Goal: Communication & Community: Answer question/provide support

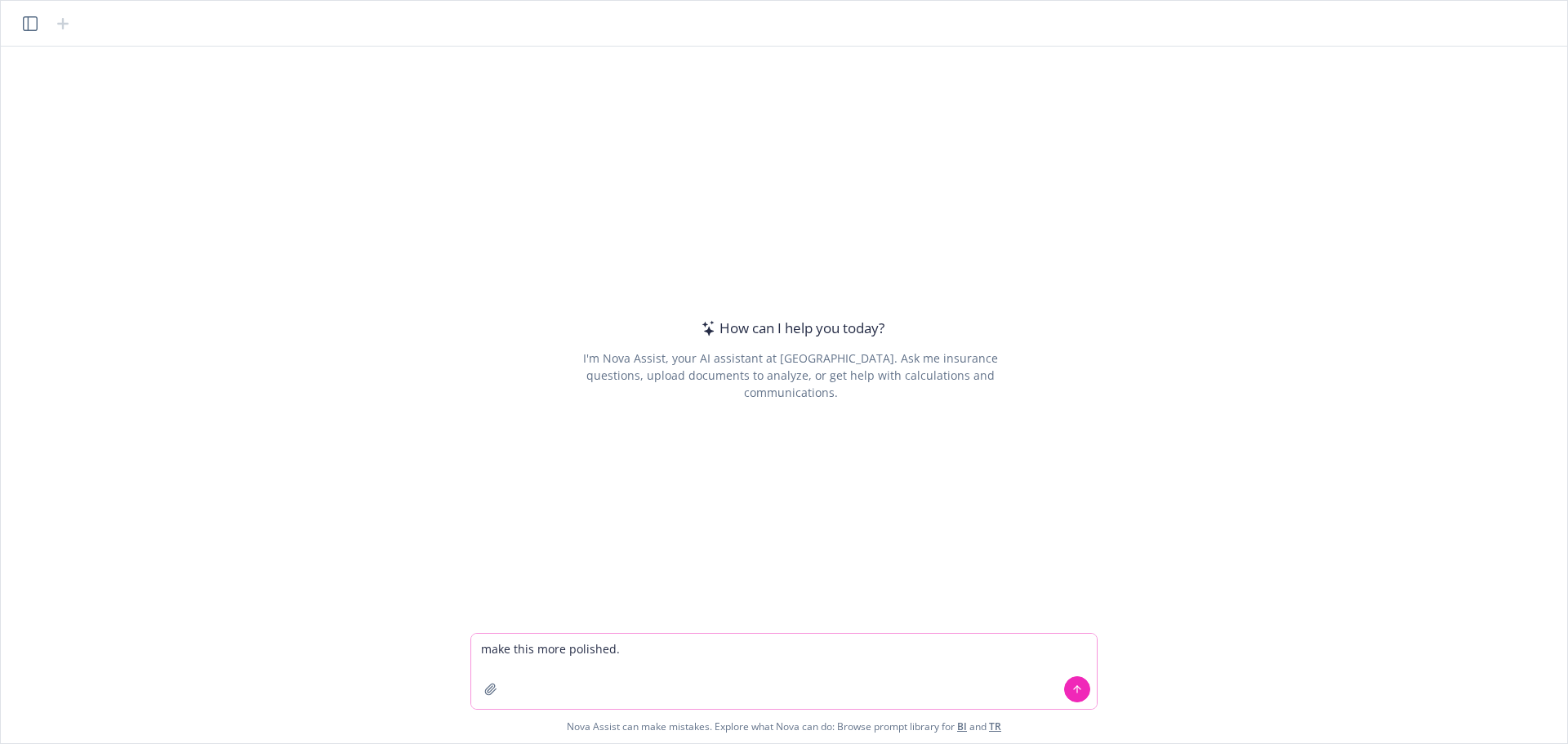
click at [670, 649] on textarea "make this more polished." at bounding box center [783, 671] width 625 height 75
paste textarea "I have included @[PERSON_NAME] to provide the backstory as I only joined the Pr…"
click at [791, 648] on textarea "make this more polished. I have included @[PERSON_NAME] to provide the backstor…" at bounding box center [783, 671] width 625 height 75
type textarea "make this more polished. I have included mark to provide the backstory as I onl…"
click at [1073, 690] on icon at bounding box center [1076, 688] width 11 height 11
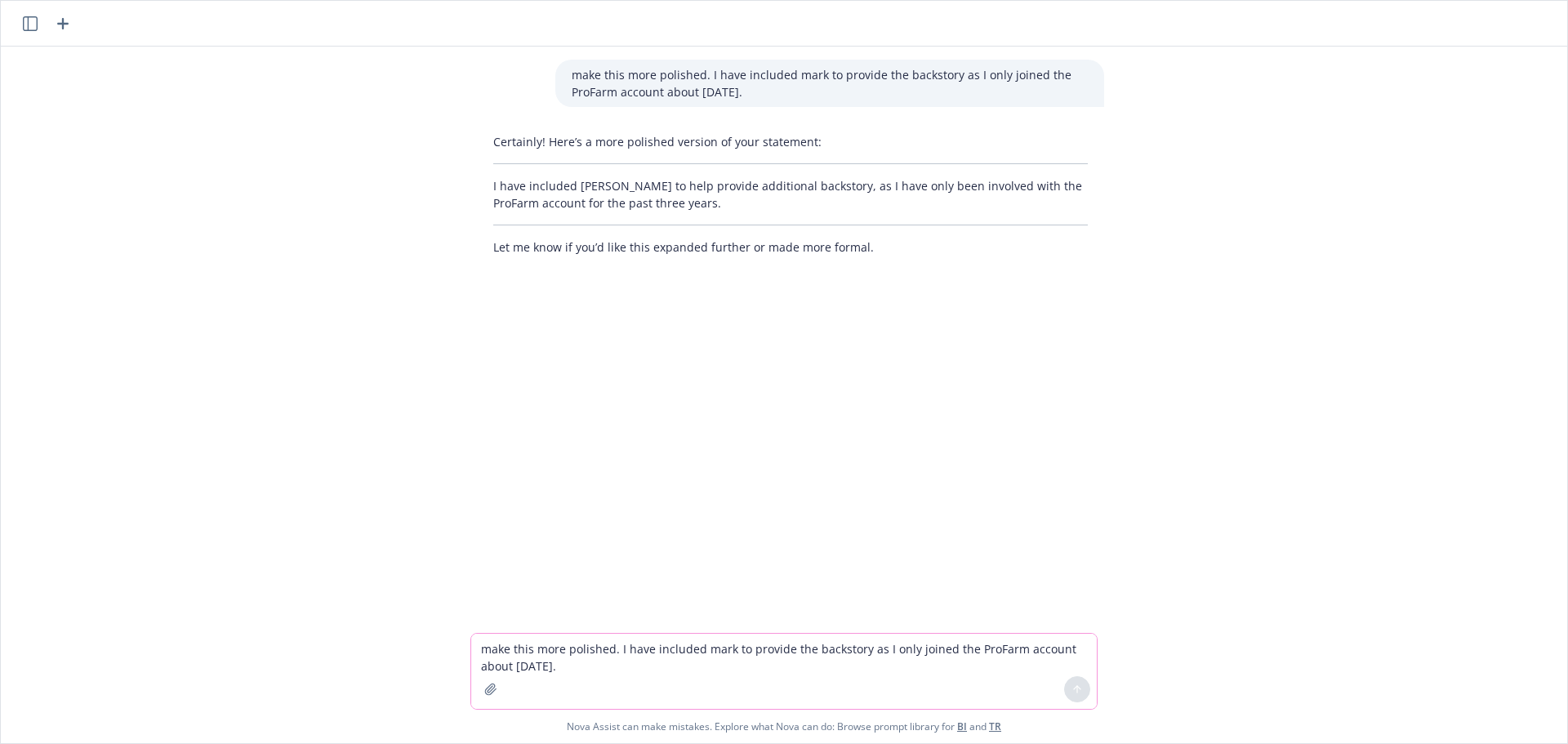
click at [549, 650] on textarea "make this more polished. I have included mark to provide the backstory as I onl…" at bounding box center [783, 671] width 625 height 75
type textarea "expand further"
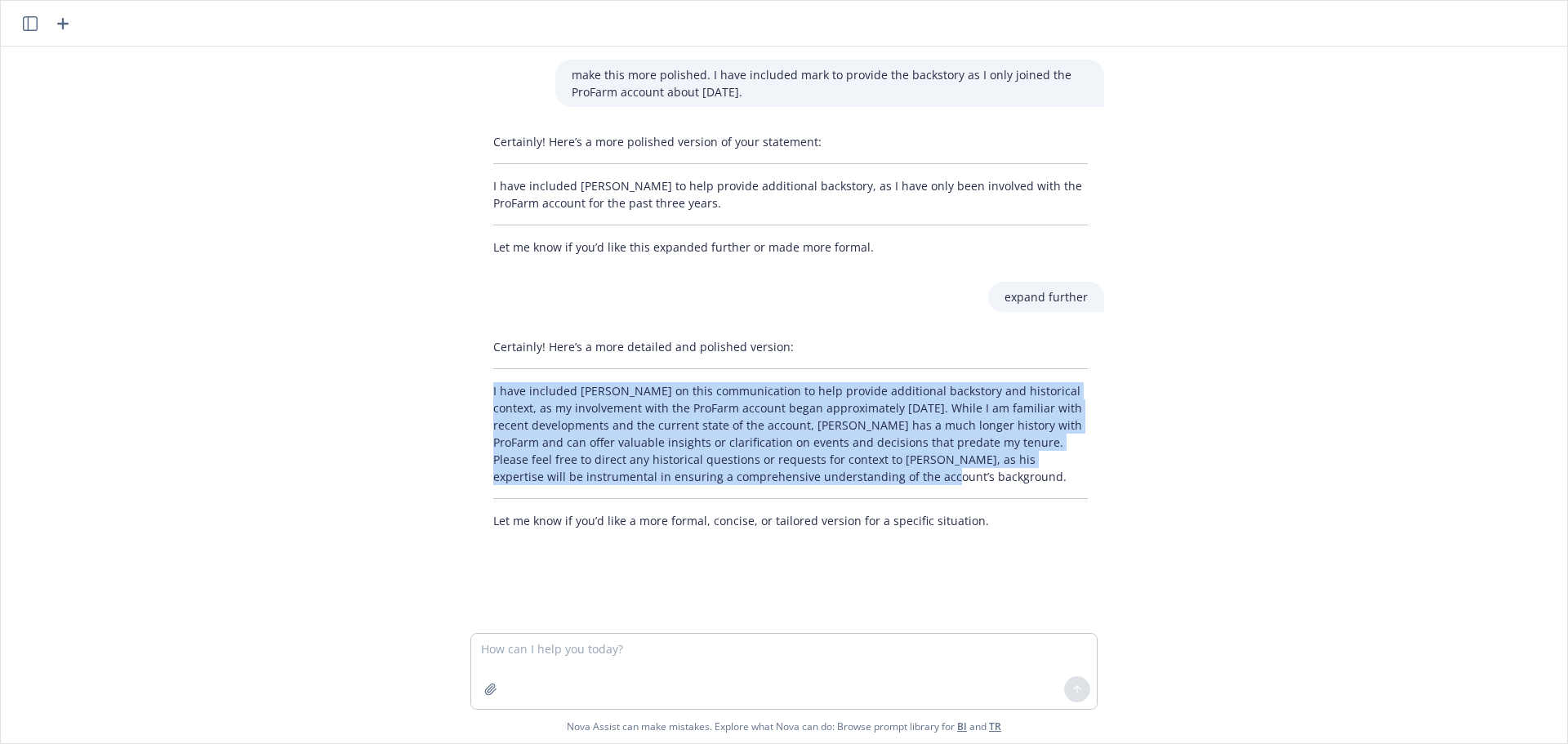
drag, startPoint x: 485, startPoint y: 391, endPoint x: 1061, endPoint y: 486, distance: 583.4
click at [1061, 486] on div "Certainly! Here’s a more detailed and polished version: I have included [PERSON…" at bounding box center [790, 433] width 627 height 204
copy p "I have included [PERSON_NAME] on this communication to help provide additional …"
